Goal: Find contact information: Find contact information

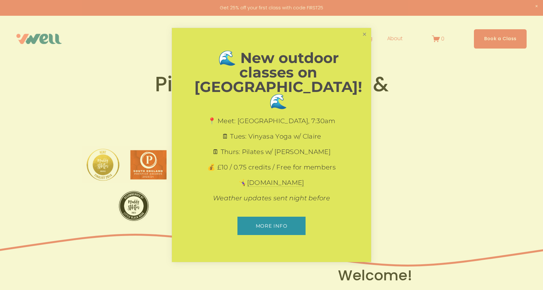
scroll to position [3, 0]
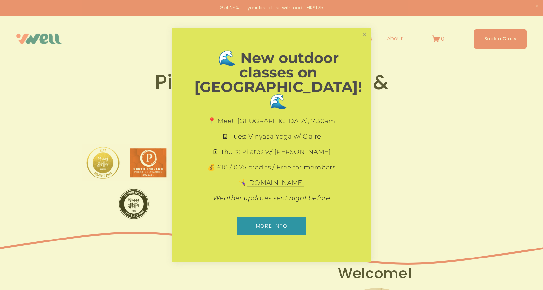
click at [365, 40] on link "Close" at bounding box center [364, 34] width 11 height 11
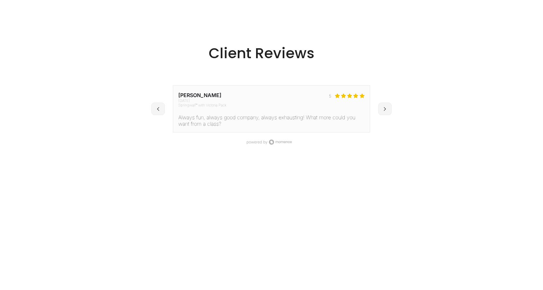
scroll to position [919, 0]
click at [384, 105] on icon at bounding box center [385, 107] width 4 height 4
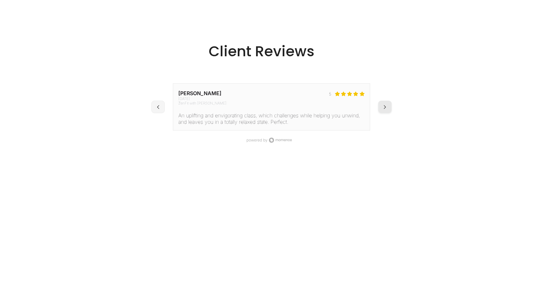
click at [384, 105] on icon at bounding box center [385, 107] width 4 height 4
click at [385, 105] on button at bounding box center [385, 103] width 14 height 13
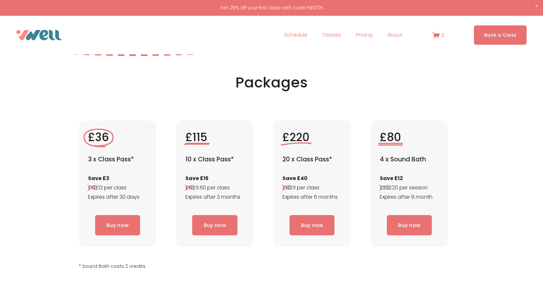
scroll to position [1748, 0]
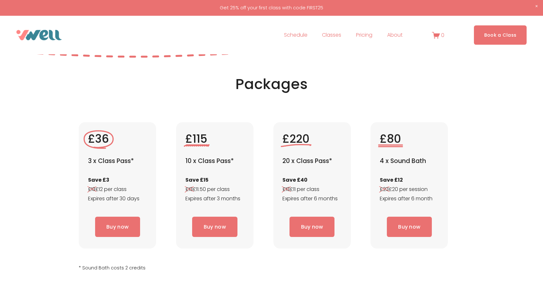
click at [0, 0] on span "Our Team" at bounding box center [0, 0] width 0 height 0
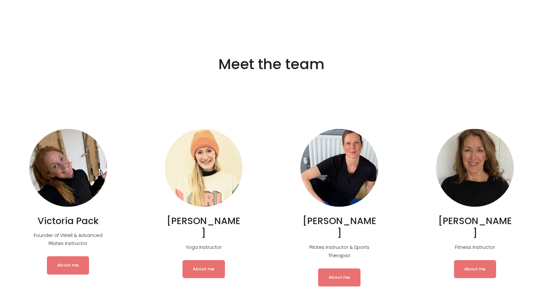
scroll to position [68, 0]
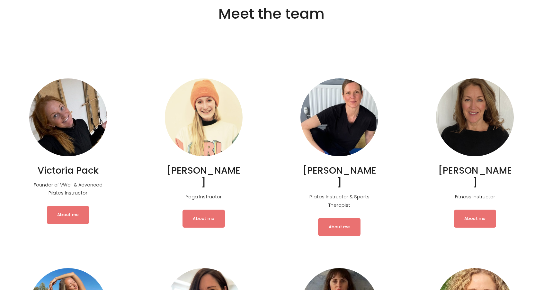
click at [70, 214] on link "About me" at bounding box center [68, 215] width 42 height 18
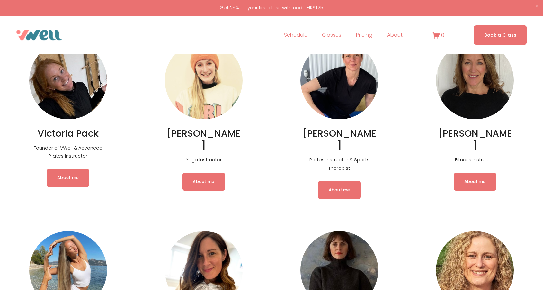
scroll to position [104, 0]
click at [474, 183] on link "About me" at bounding box center [475, 182] width 42 height 18
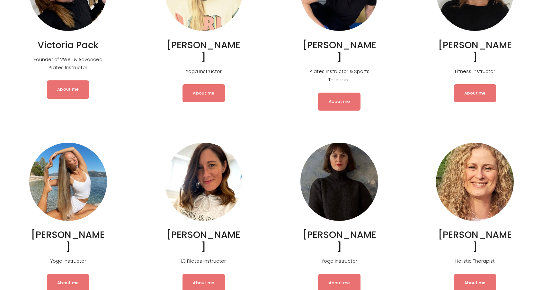
scroll to position [132, 0]
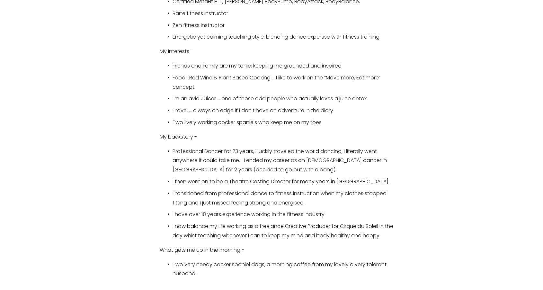
scroll to position [364, 0]
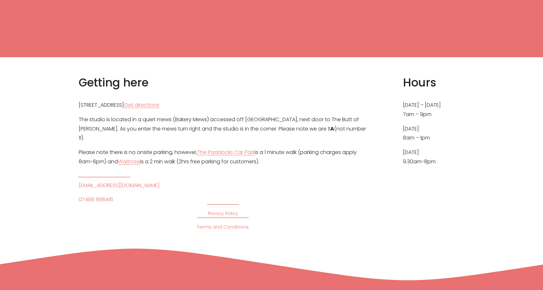
scroll to position [3291, 0]
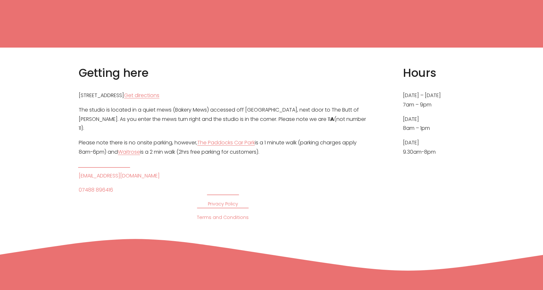
click at [116, 171] on link "[EMAIL_ADDRESS][DOMAIN_NAME]" at bounding box center [119, 175] width 81 height 9
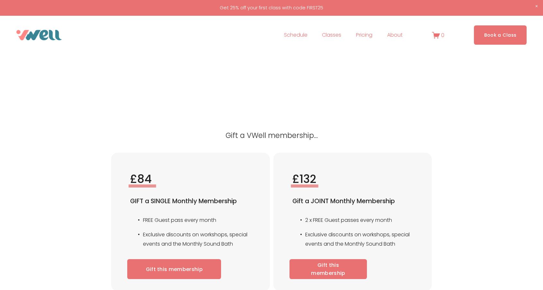
scroll to position [2673, 0]
click at [0, 0] on span "Our Team" at bounding box center [0, 0] width 0 height 0
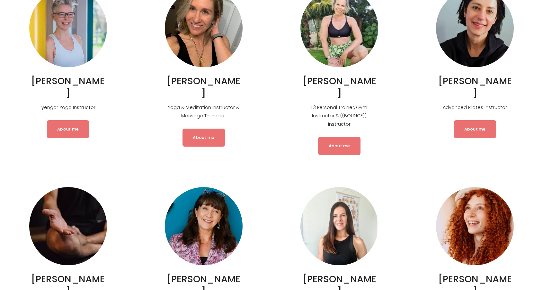
scroll to position [554, 0]
